Goal: Information Seeking & Learning: Learn about a topic

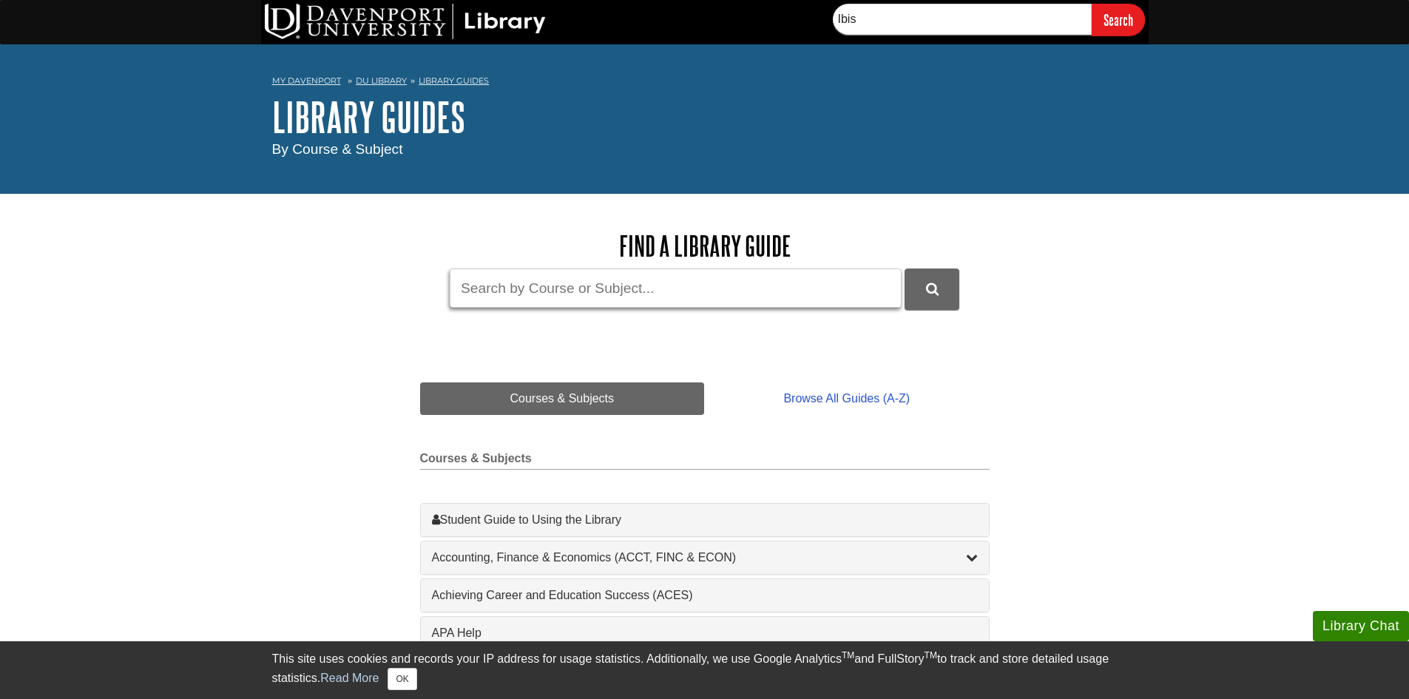
click at [622, 283] on input "Guide Search Terms" at bounding box center [676, 288] width 452 height 39
type input "IBIS"
click at [914, 288] on button "DU Library Guides Search" at bounding box center [932, 289] width 55 height 41
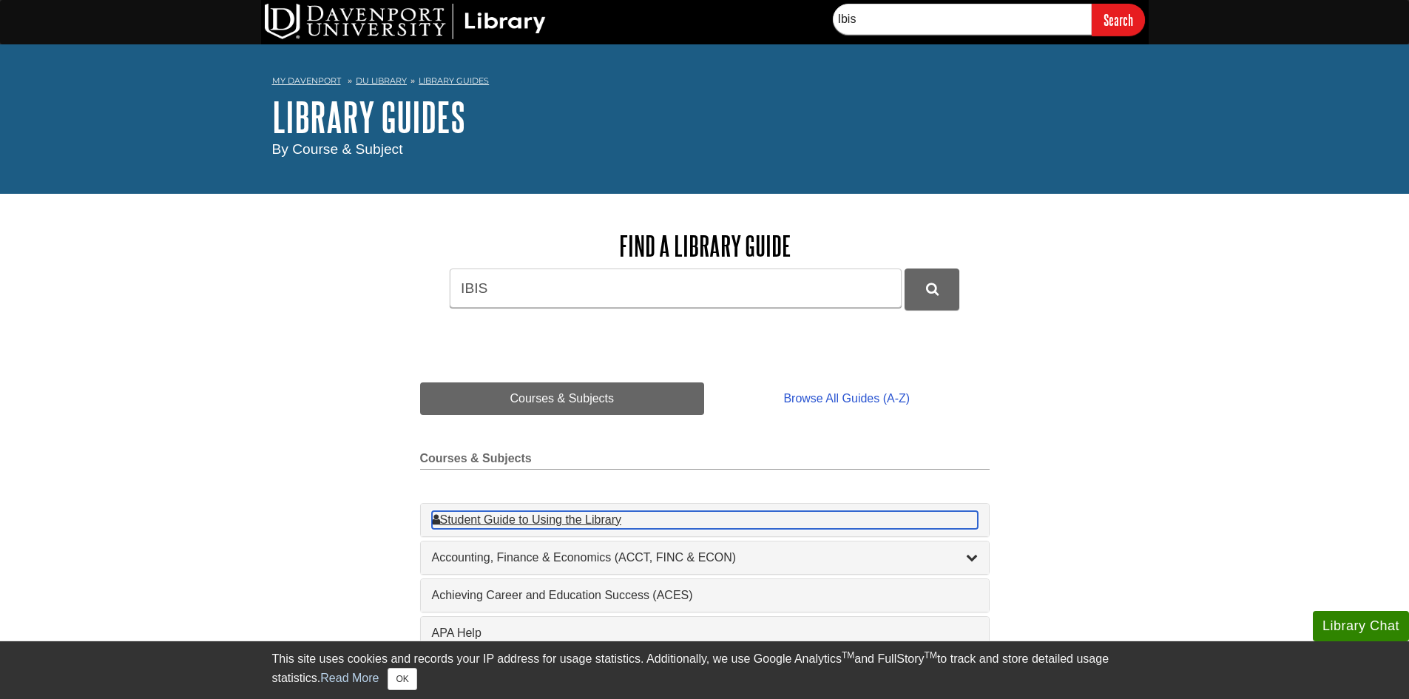
click at [561, 526] on div "Student Guide to Using the Library , 1 guides" at bounding box center [705, 520] width 546 height 18
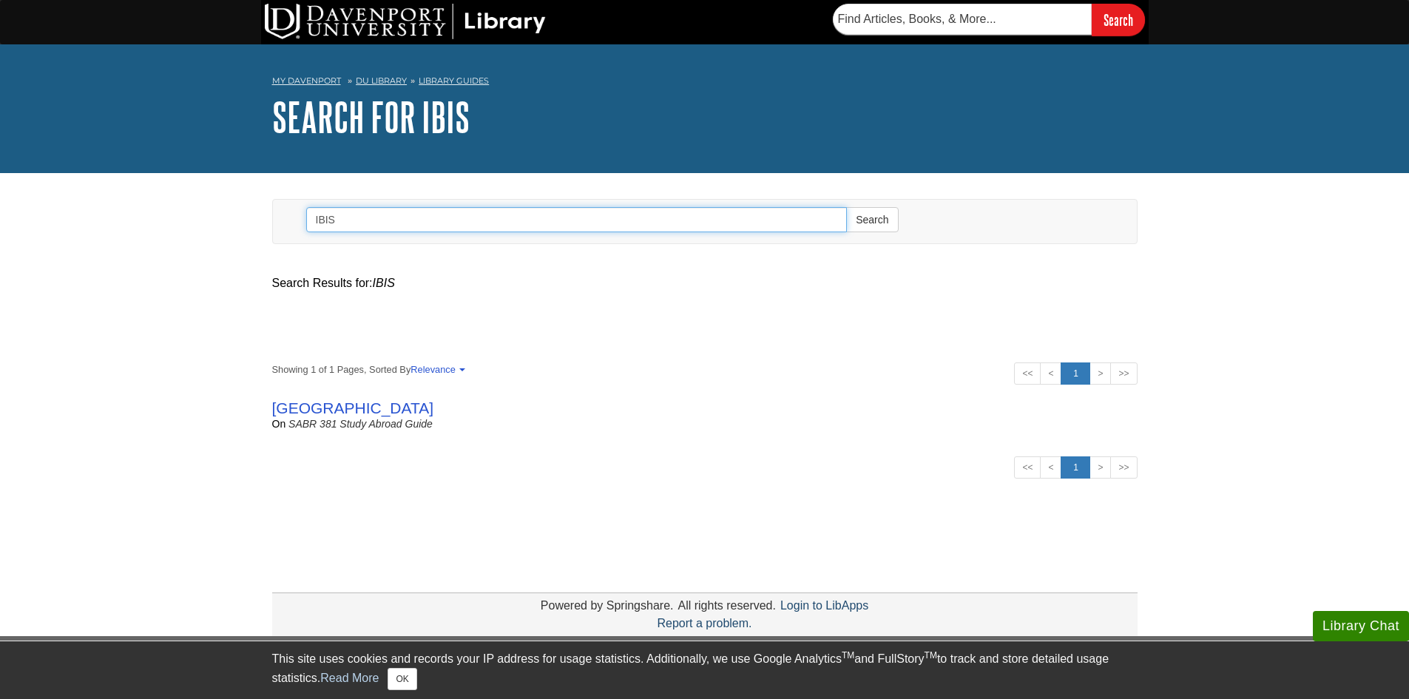
paste input "Supply Chain Management"
click at [335, 224] on input "IBISSupply Chain Management" at bounding box center [577, 219] width 542 height 25
click at [846, 207] on button "Search" at bounding box center [872, 219] width 52 height 25
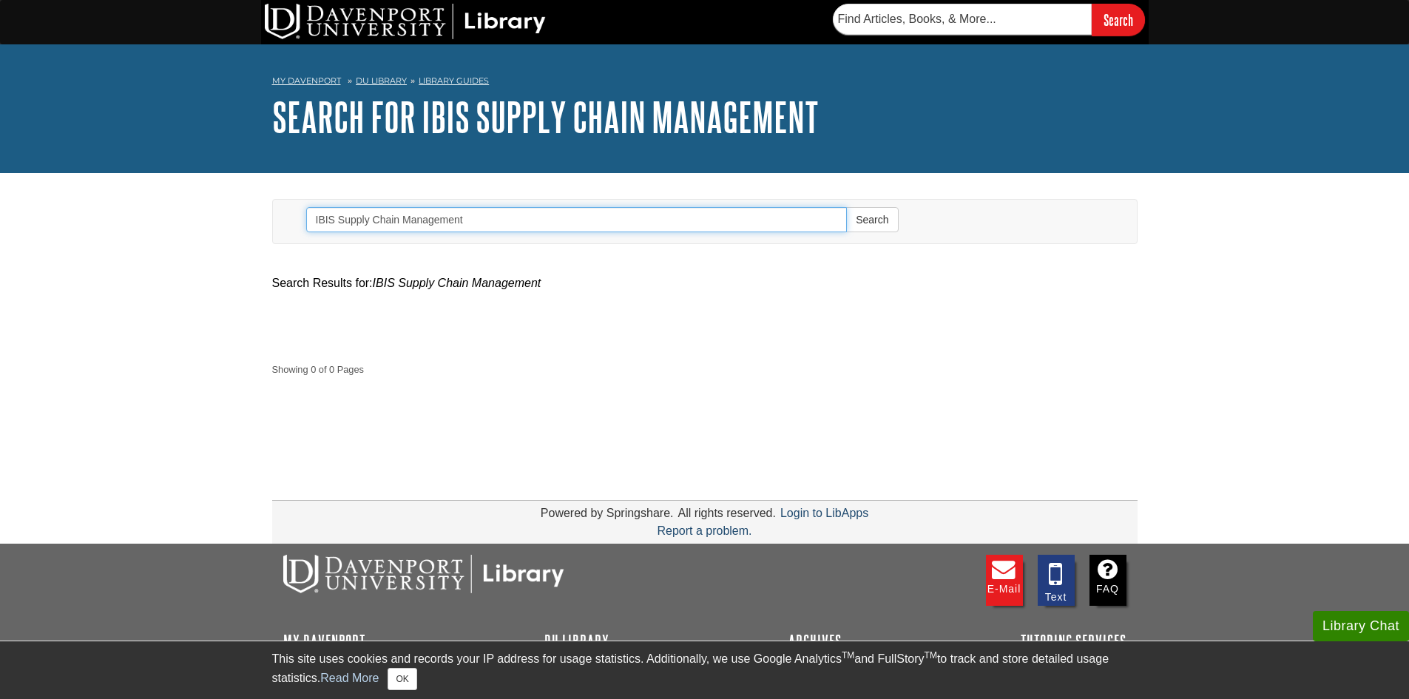
click at [331, 219] on input "IBIS Supply Chain Management" at bounding box center [577, 219] width 542 height 25
drag, startPoint x: 338, startPoint y: 218, endPoint x: 217, endPoint y: 237, distance: 122.7
click at [217, 237] on body "Library Chat This site uses cookies and records your IP address for usage stati…" at bounding box center [704, 400] width 1409 height 801
type input "Supply Chain Management"
click at [846, 207] on button "Search" at bounding box center [872, 219] width 52 height 25
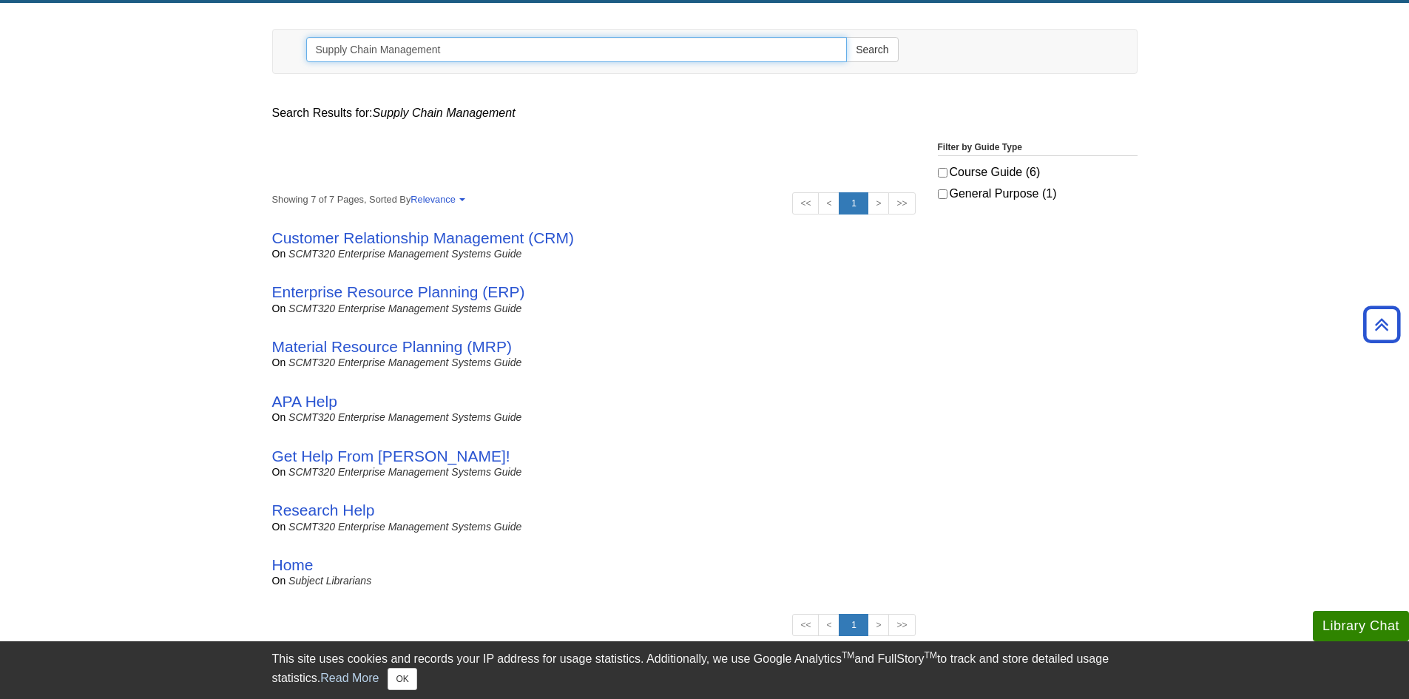
scroll to position [148, 0]
